Goal: Task Accomplishment & Management: Manage account settings

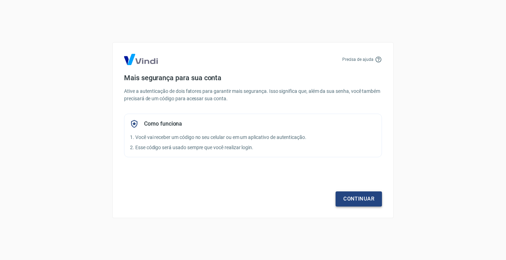
click at [348, 199] on link "Continuar" at bounding box center [358, 198] width 46 height 15
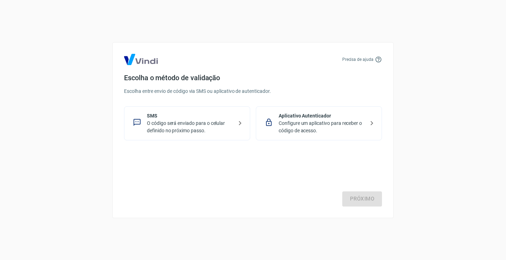
click at [184, 131] on p "O código será enviado para o celular definido no próximo passo." at bounding box center [190, 126] width 86 height 15
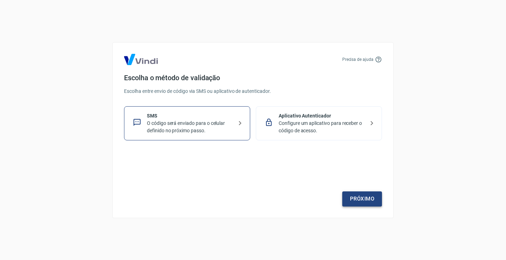
click at [362, 201] on link "Próximo" at bounding box center [362, 198] width 40 height 15
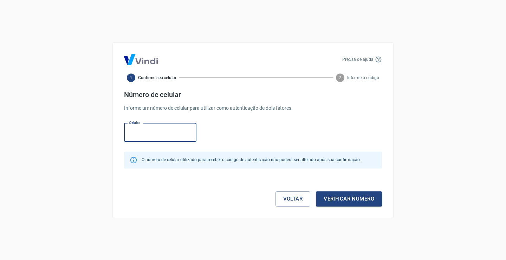
click at [157, 136] on input "Celular" at bounding box center [160, 132] width 72 height 19
type input "[PHONE_NUMBER]"
click at [348, 197] on button "Verificar número" at bounding box center [349, 198] width 66 height 15
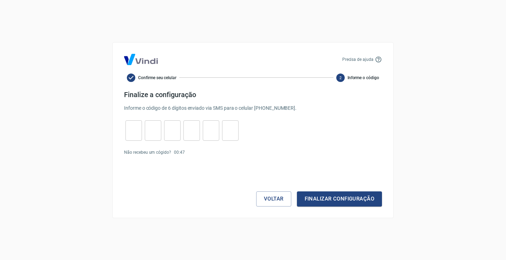
click at [132, 131] on input "tel" at bounding box center [133, 130] width 17 height 15
type input "6"
type input "2"
type input "6"
type input "7"
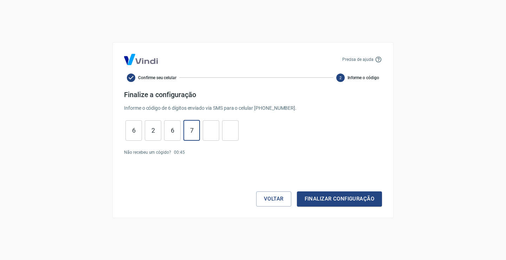
type input "7"
type input "6"
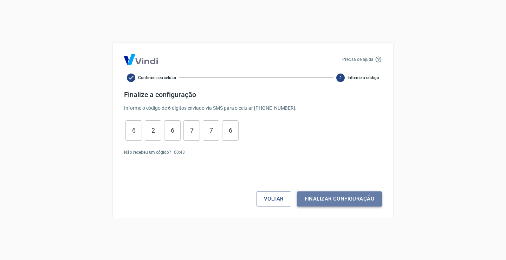
click at [313, 201] on button "Finalizar configuração" at bounding box center [339, 198] width 85 height 15
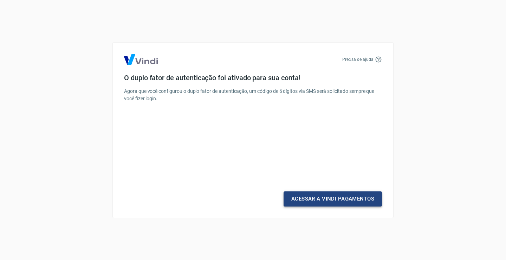
click at [314, 199] on link "Acessar a Vindi Pagamentos" at bounding box center [332, 198] width 98 height 15
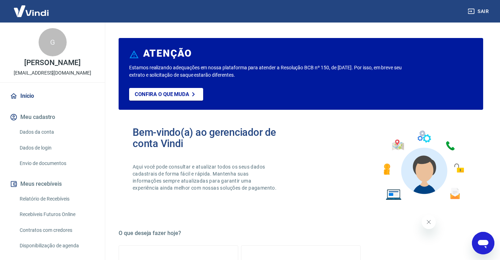
click at [425, 220] on button "Fechar mensagem da empresa" at bounding box center [429, 222] width 14 height 14
click at [57, 125] on button "Meu cadastro" at bounding box center [52, 116] width 88 height 15
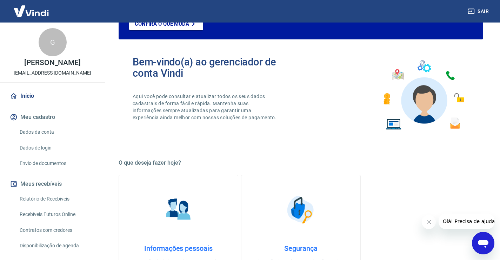
click at [50, 136] on link "Dados da conta" at bounding box center [57, 132] width 80 height 14
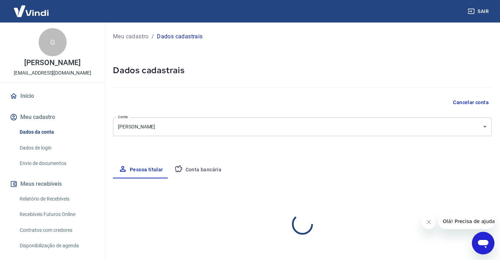
select select "SC"
select select "business"
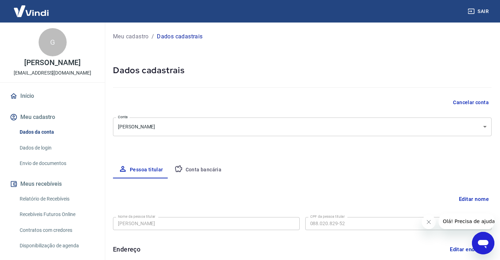
scroll to position [35, 0]
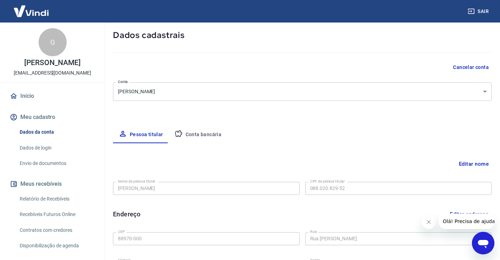
click at [190, 136] on button "Conta bancária" at bounding box center [198, 134] width 59 height 17
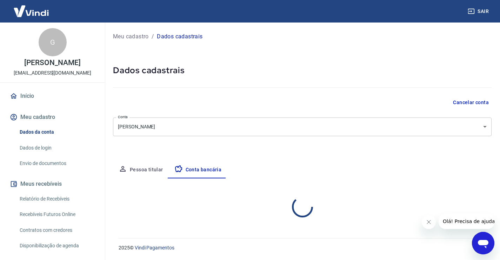
scroll to position [0, 0]
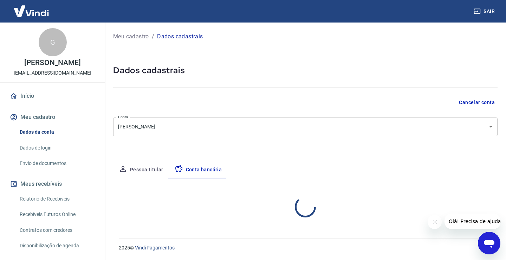
select select "1"
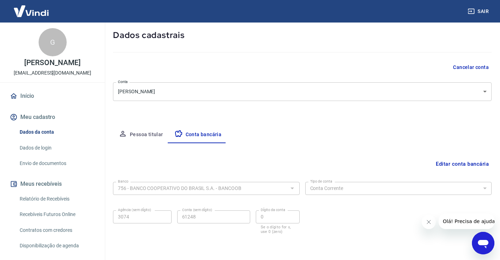
scroll to position [60, 0]
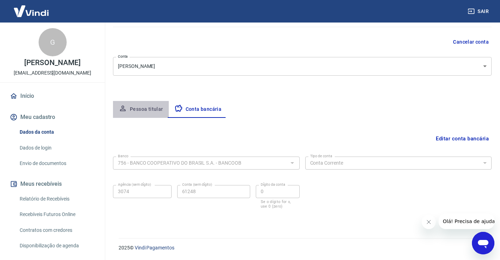
click at [156, 110] on button "Pessoa titular" at bounding box center [141, 109] width 56 height 17
select select "SC"
select select "business"
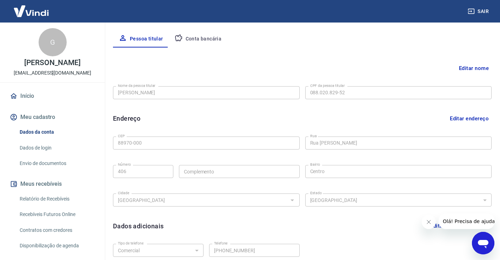
scroll to position [190, 0]
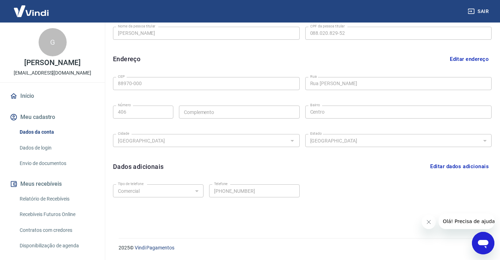
click at [51, 155] on link "Dados de login" at bounding box center [57, 147] width 80 height 14
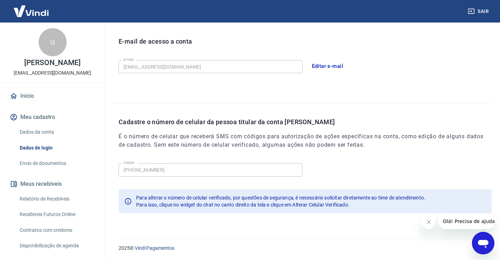
scroll to position [190, 0]
click at [45, 170] on link "Envio de documentos" at bounding box center [57, 163] width 80 height 14
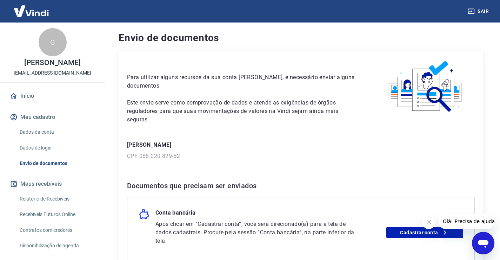
scroll to position [75, 0]
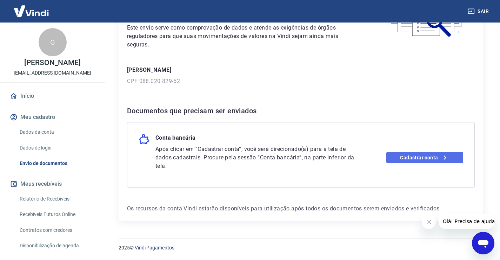
click at [420, 157] on link "Cadastrar conta" at bounding box center [425, 157] width 77 height 11
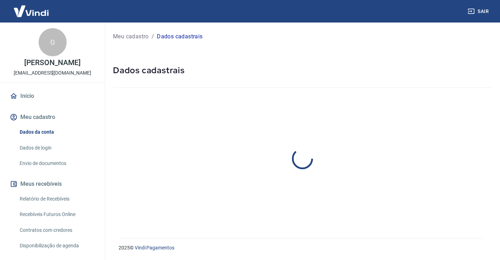
select select "SC"
select select "business"
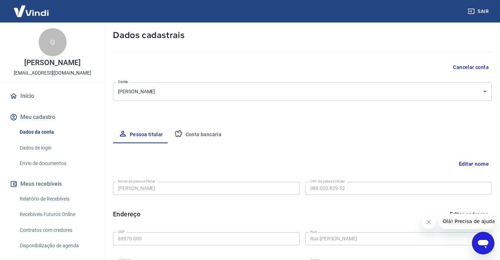
scroll to position [105, 0]
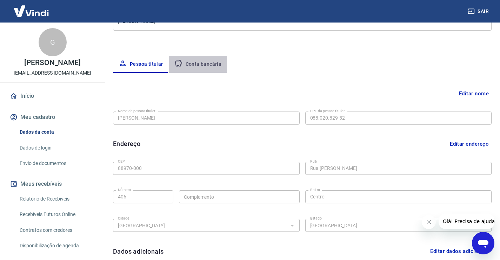
click at [197, 61] on button "Conta bancária" at bounding box center [198, 64] width 59 height 17
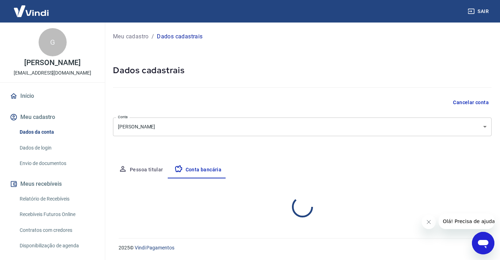
select select "1"
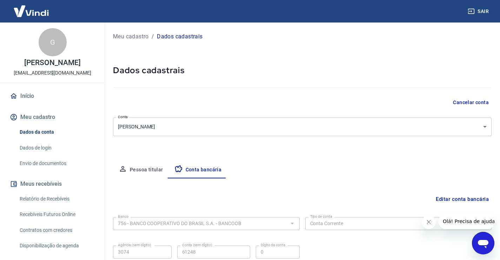
scroll to position [60, 0]
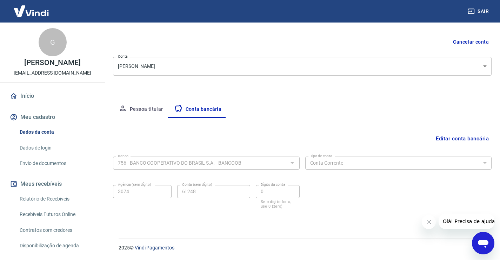
click at [429, 223] on icon "Fechar mensagem da empresa" at bounding box center [429, 222] width 6 height 6
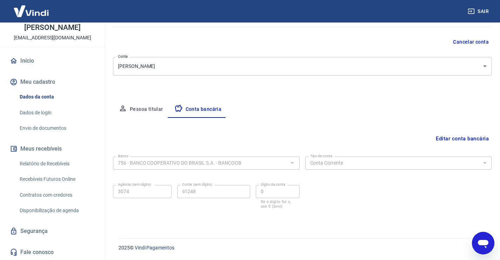
scroll to position [0, 0]
